Goal: Task Accomplishment & Management: Complete application form

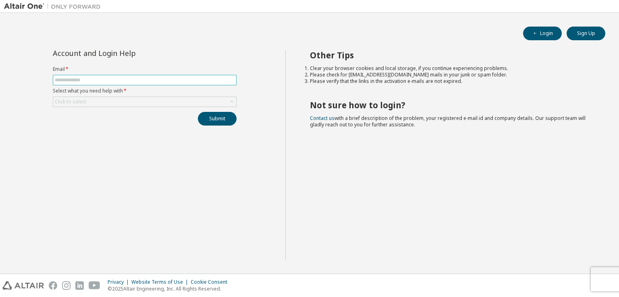
click at [90, 79] on input "text" at bounding box center [145, 80] width 180 height 6
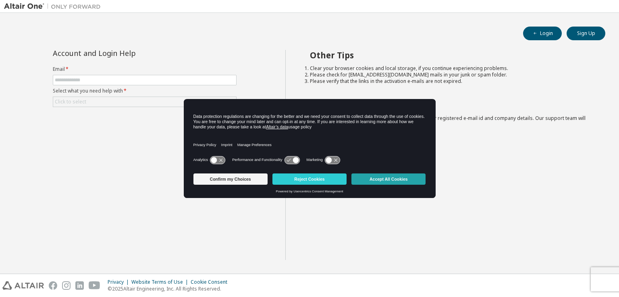
click at [387, 183] on button "Accept All Cookies" at bounding box center [388, 179] width 74 height 11
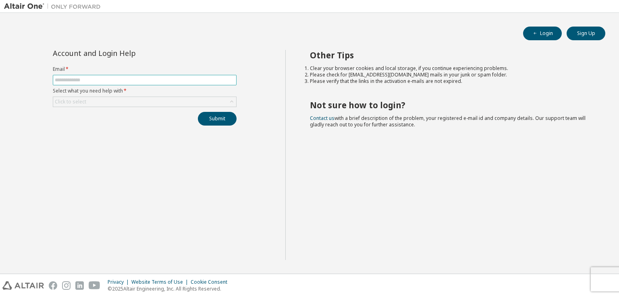
click at [75, 79] on input "text" at bounding box center [145, 80] width 180 height 6
type input "**********"
click at [89, 103] on div "Click to select" at bounding box center [144, 102] width 183 height 10
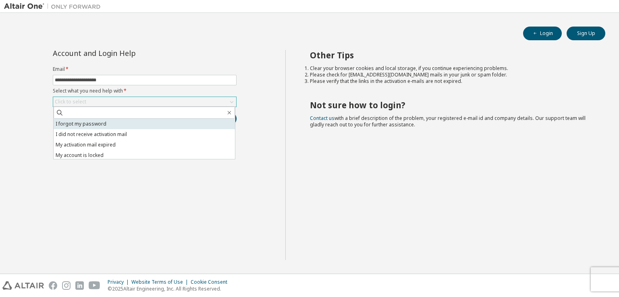
click at [98, 124] on li "I forgot my password" at bounding box center [144, 124] width 181 height 10
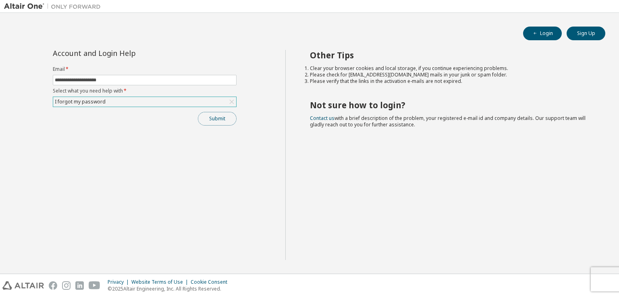
click at [230, 119] on button "Submit" at bounding box center [217, 119] width 39 height 14
click at [208, 118] on button "Submit" at bounding box center [217, 119] width 39 height 14
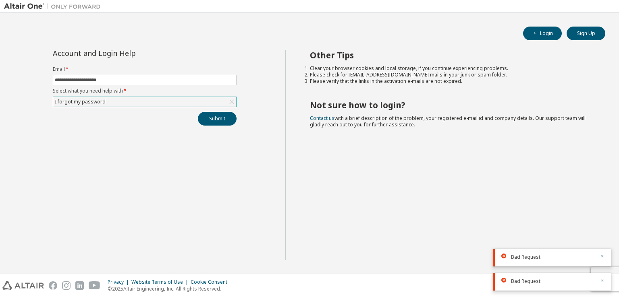
click at [156, 101] on div "I forgot my password" at bounding box center [144, 102] width 183 height 10
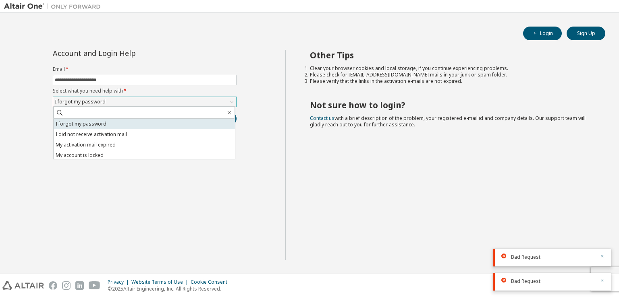
click at [124, 125] on li "I forgot my password" at bounding box center [144, 124] width 181 height 10
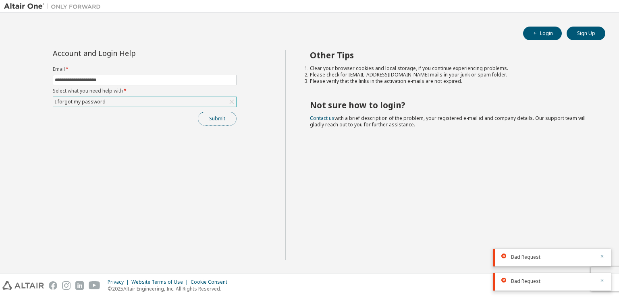
click at [210, 120] on button "Submit" at bounding box center [217, 119] width 39 height 14
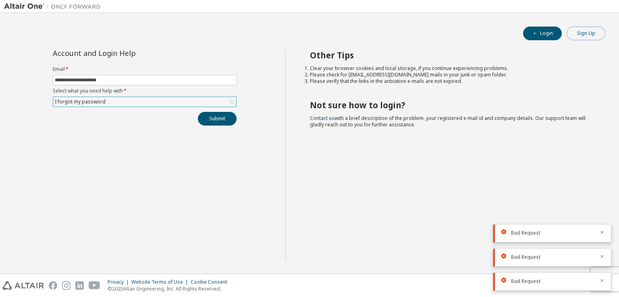
click at [592, 36] on button "Sign Up" at bounding box center [586, 34] width 39 height 14
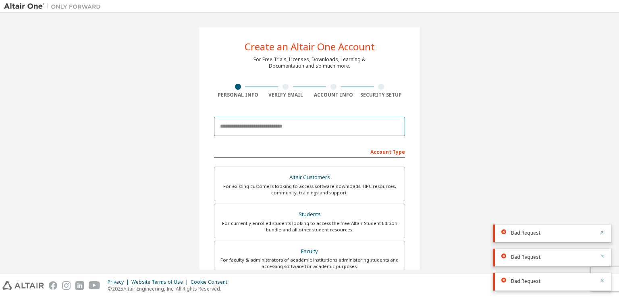
click at [265, 127] on input "email" at bounding box center [309, 126] width 191 height 19
click at [318, 127] on input "email" at bounding box center [309, 126] width 191 height 19
type input "**********"
click at [441, 139] on div "**********" at bounding box center [309, 230] width 611 height 427
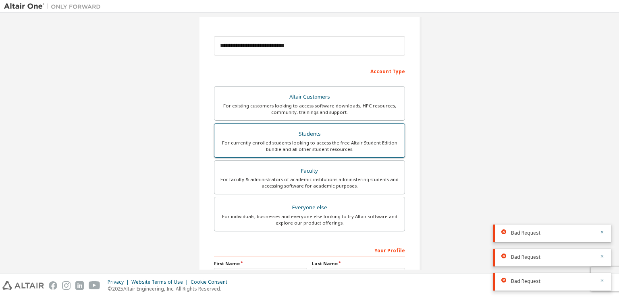
scroll to position [121, 0]
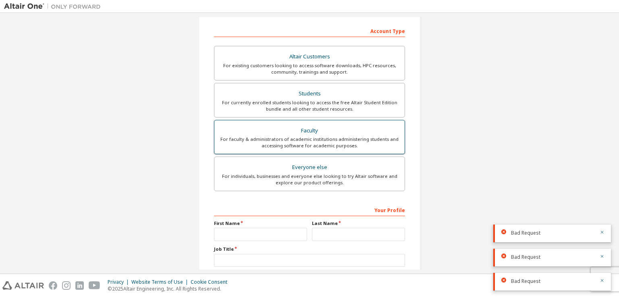
click at [353, 138] on div "For faculty & administrators of academic institutions administering students an…" at bounding box center [309, 142] width 181 height 13
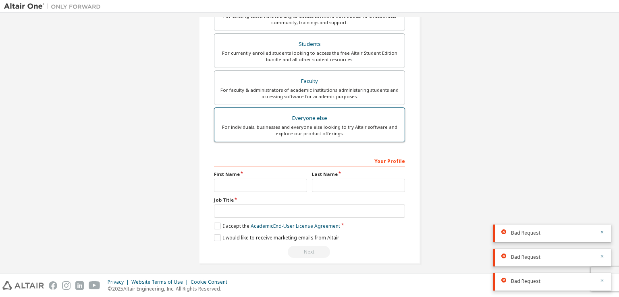
scroll to position [193, 0]
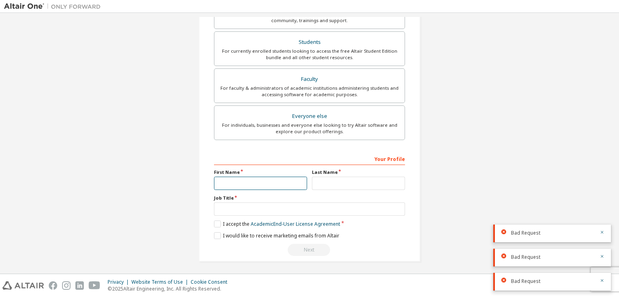
click at [260, 183] on input "text" at bounding box center [260, 183] width 93 height 13
type input "****"
click at [340, 183] on input "text" at bounding box center [358, 183] width 93 height 13
click at [340, 181] on input "text" at bounding box center [358, 183] width 93 height 13
type input "*********"
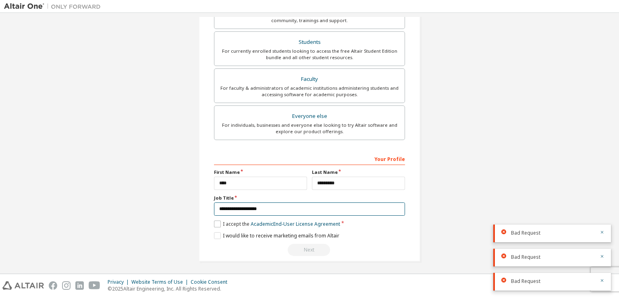
type input "**********"
click at [214, 223] on label "I accept the Academic End-User License Agreement" at bounding box center [277, 224] width 126 height 7
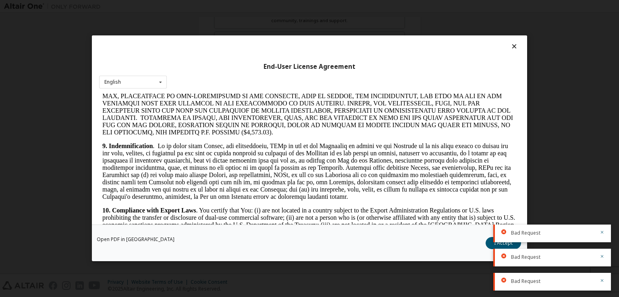
scroll to position [1172, 0]
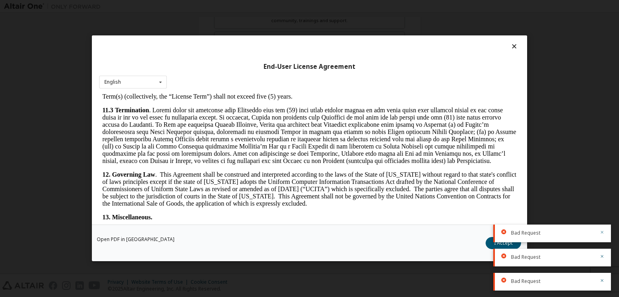
click at [600, 234] on icon "button" at bounding box center [602, 232] width 5 height 5
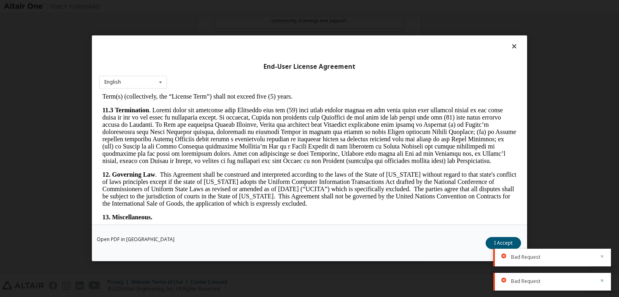
click at [603, 257] on icon "button" at bounding box center [602, 256] width 5 height 5
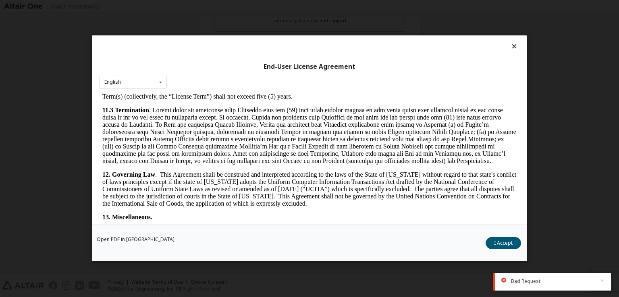
click at [603, 281] on icon "button" at bounding box center [602, 281] width 5 height 5
click at [512, 242] on button "I Accept" at bounding box center [503, 244] width 35 height 12
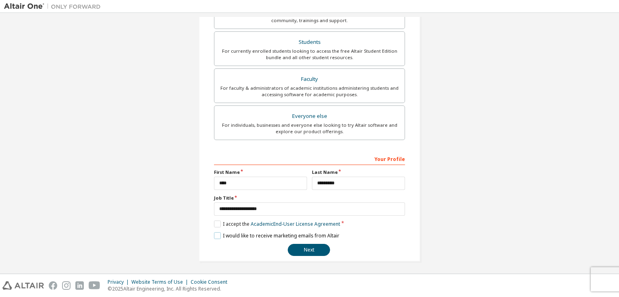
click at [217, 234] on label "I would like to receive marketing emails from Altair" at bounding box center [276, 236] width 125 height 7
click at [312, 249] on button "Next" at bounding box center [309, 250] width 42 height 12
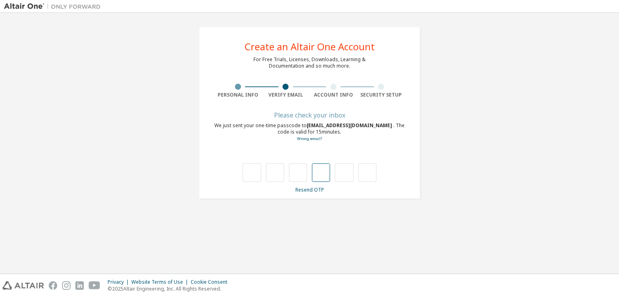
scroll to position [0, 0]
type input "*"
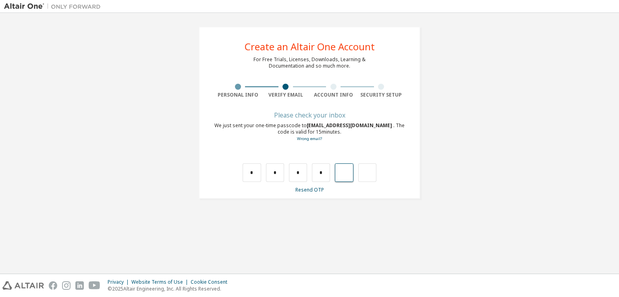
type input "*"
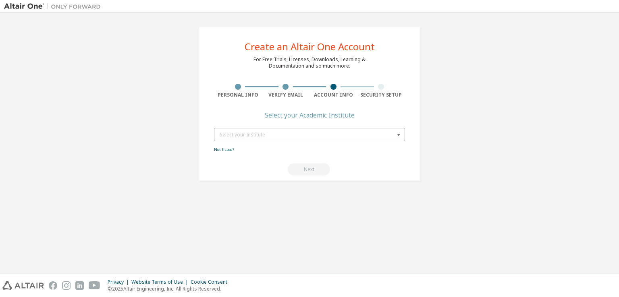
click at [297, 135] on div "Select your Institute" at bounding box center [307, 135] width 175 height 5
click at [297, 135] on input "text" at bounding box center [310, 135] width 190 height 12
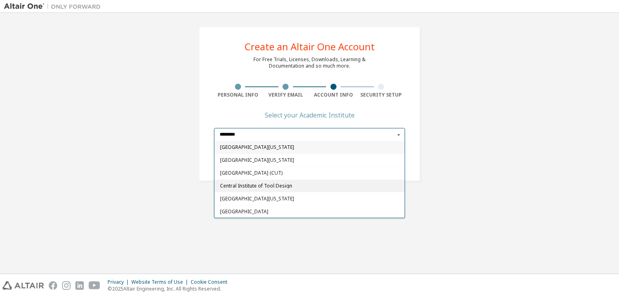
type input "*******"
click at [263, 188] on span "Central Institute of Tool Design" at bounding box center [309, 186] width 179 height 5
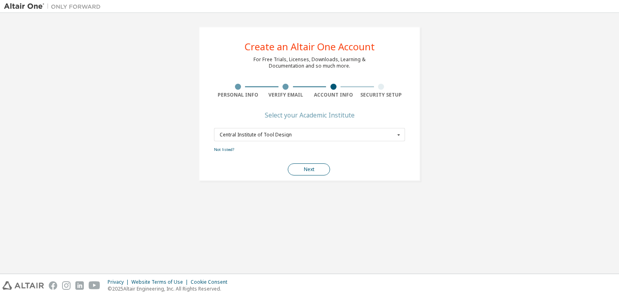
click at [306, 170] on button "Next" at bounding box center [309, 170] width 42 height 12
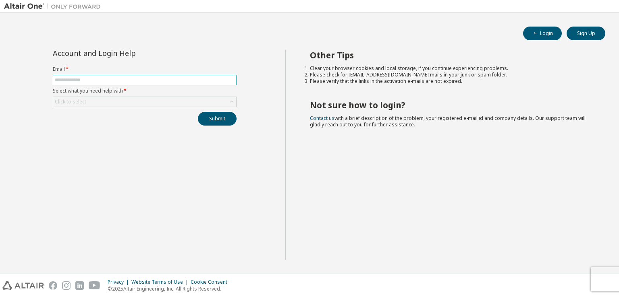
click at [201, 81] on input "text" at bounding box center [145, 80] width 180 height 6
type input "**********"
click at [201, 100] on div "Click to select" at bounding box center [144, 102] width 183 height 10
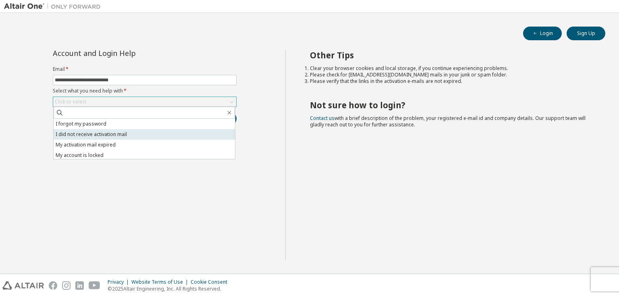
click at [138, 134] on li "I did not receive activation mail" at bounding box center [144, 134] width 181 height 10
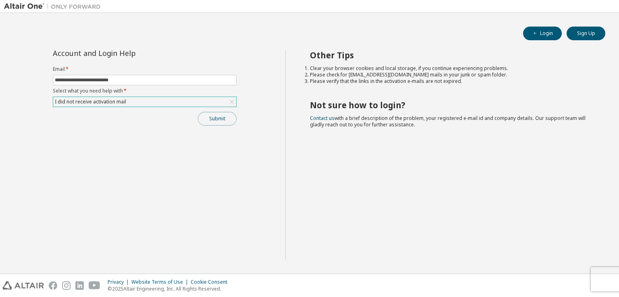
click at [213, 121] on button "Submit" at bounding box center [217, 119] width 39 height 14
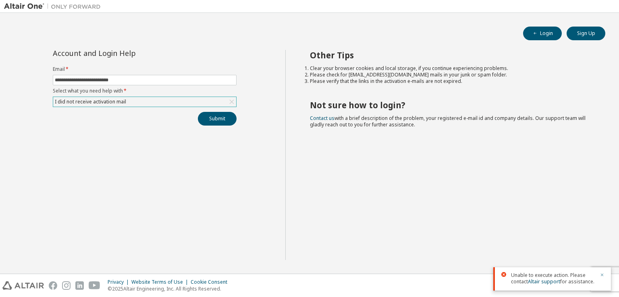
click at [602, 276] on icon "button" at bounding box center [602, 275] width 5 height 5
click at [108, 103] on div "I did not receive activation mail" at bounding box center [91, 102] width 74 height 9
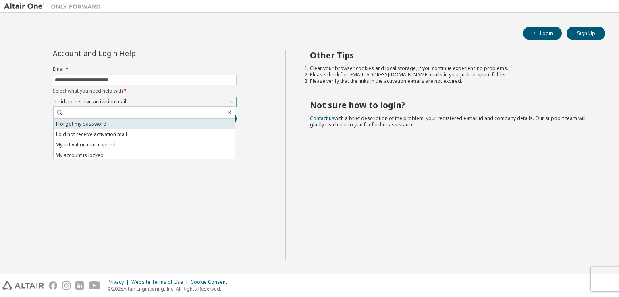
click at [113, 125] on li "I forgot my password" at bounding box center [144, 124] width 181 height 10
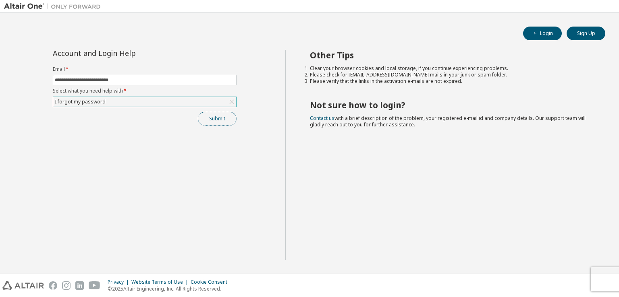
click at [221, 121] on button "Submit" at bounding box center [217, 119] width 39 height 14
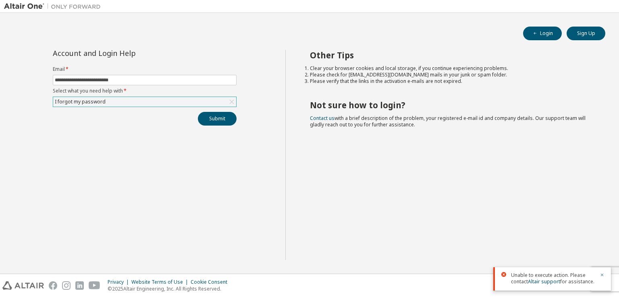
click at [599, 274] on div at bounding box center [600, 278] width 10 height 13
